Goal: Task Accomplishment & Management: Manage account settings

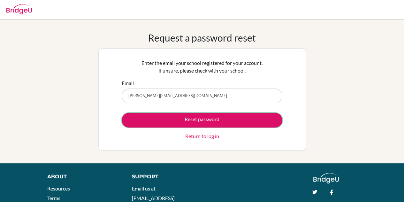
click at [208, 124] on button "Reset password" at bounding box center [202, 120] width 161 height 15
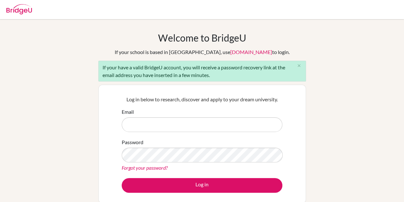
click at [297, 87] on div "Log in below to research, discover and apply to your dream university. Email Pa…" at bounding box center [202, 144] width 208 height 119
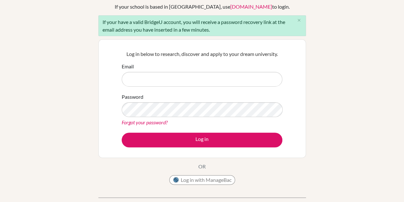
scroll to position [47, 0]
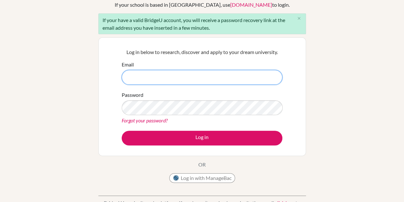
click at [146, 82] on input "Email" at bounding box center [202, 77] width 161 height 15
type input "pauline.uwamaria@acornskisaasi.com"
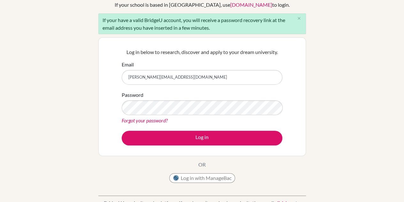
click at [144, 120] on link "Forgot your password?" at bounding box center [145, 120] width 46 height 6
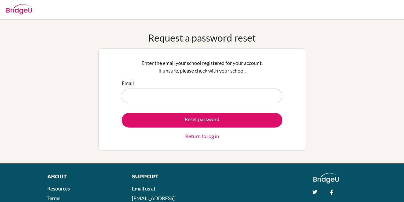
click at [142, 102] on input "Email" at bounding box center [202, 96] width 161 height 15
type input "pauline.uwamaria@acornskisaasi.com"
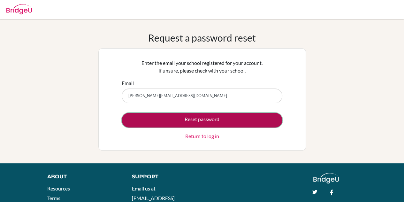
click at [171, 121] on button "Reset password" at bounding box center [202, 120] width 161 height 15
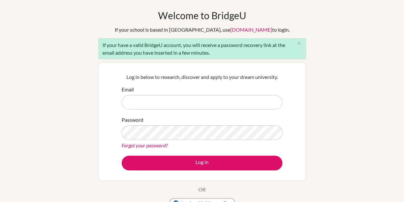
scroll to position [23, 0]
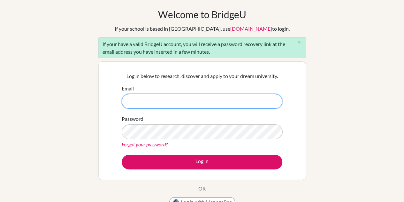
click at [188, 97] on input "Email" at bounding box center [202, 101] width 161 height 15
type input "[PERSON_NAME][EMAIL_ADDRESS][DOMAIN_NAME]"
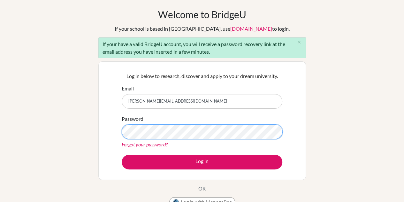
click at [122, 155] on button "Log in" at bounding box center [202, 162] width 161 height 15
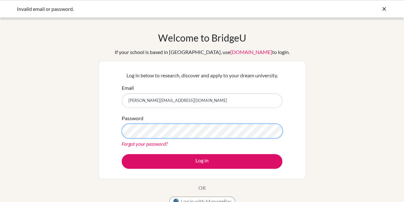
click at [122, 154] on button "Log in" at bounding box center [202, 161] width 161 height 15
